Goal: Navigation & Orientation: Find specific page/section

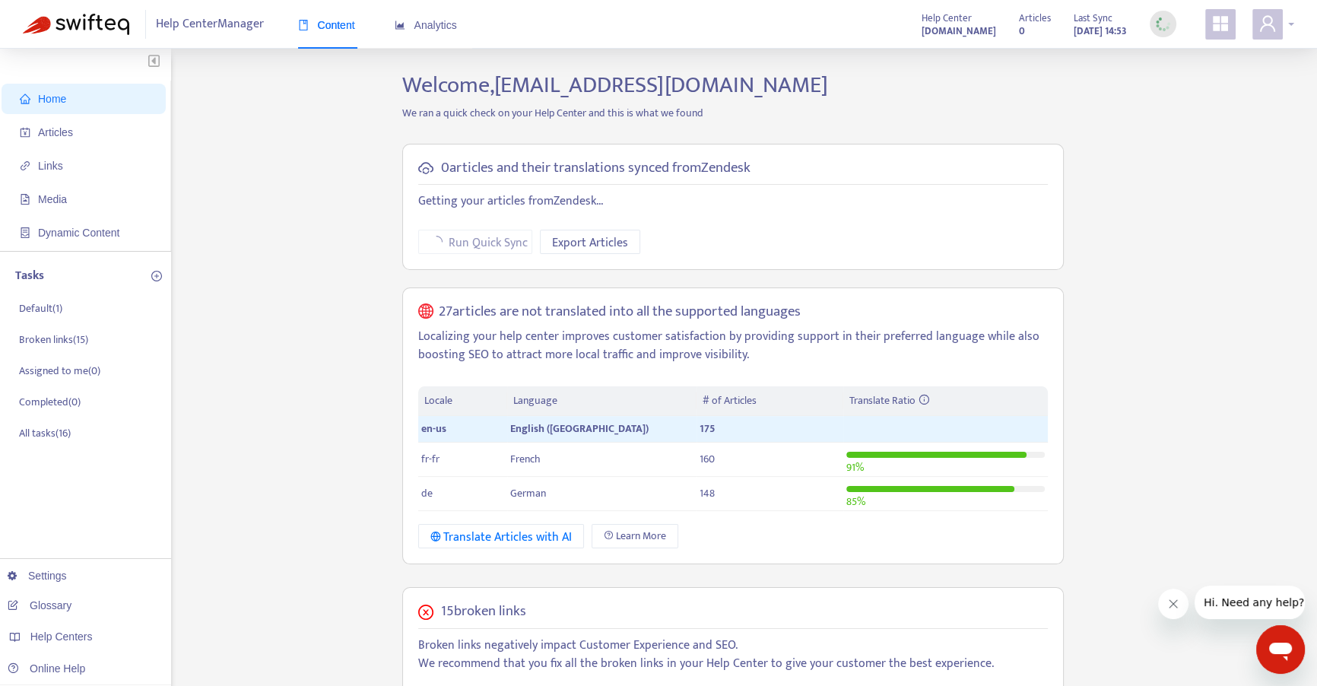
click at [1267, 27] on icon "user" at bounding box center [1267, 23] width 18 height 18
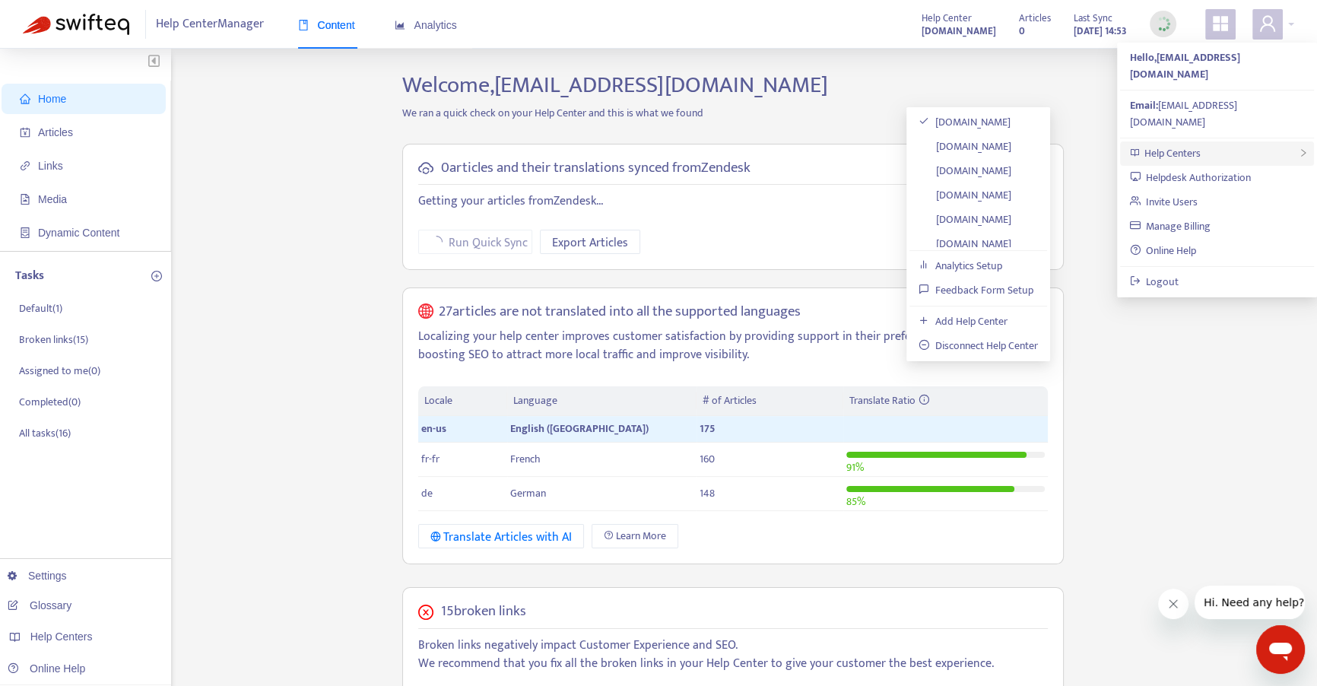
click at [1229, 141] on div "Help Centers" at bounding box center [1217, 153] width 194 height 24
click at [1011, 211] on link "[DOMAIN_NAME]" at bounding box center [964, 219] width 93 height 17
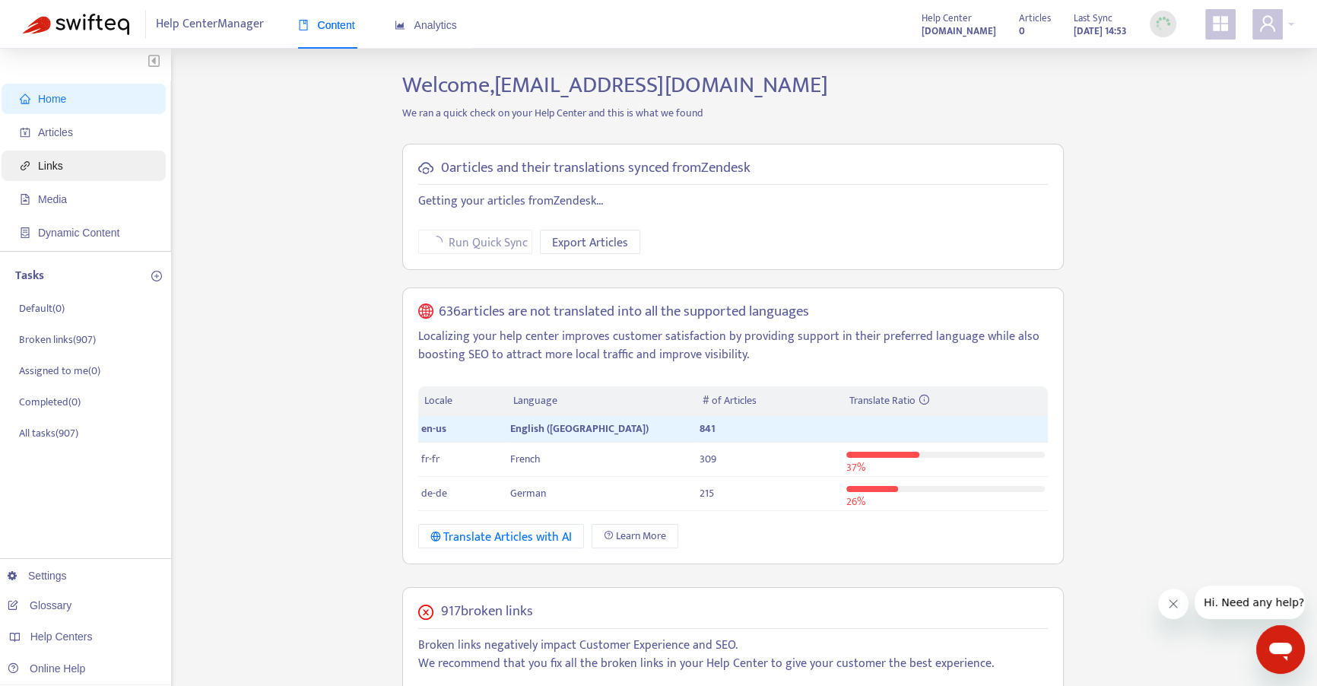
click at [68, 173] on span "Links" at bounding box center [87, 166] width 134 height 30
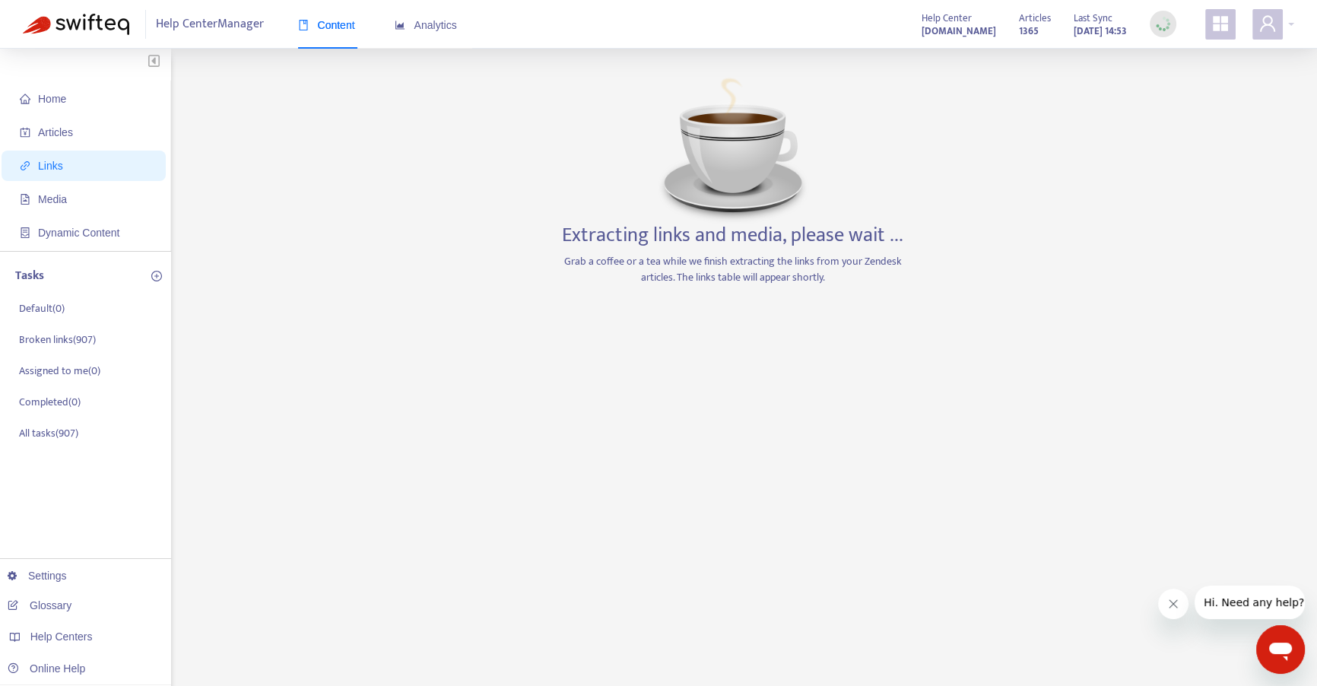
click at [775, 138] on img at bounding box center [733, 147] width 152 height 152
